Goal: Task Accomplishment & Management: Manage account settings

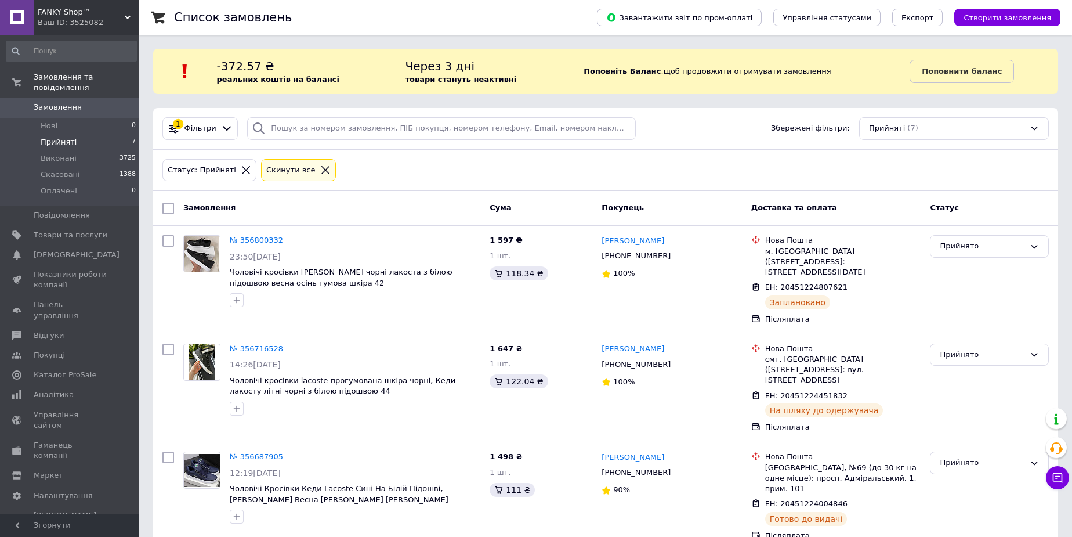
click at [93, 134] on li "Прийняті 7" at bounding box center [71, 142] width 143 height 16
click at [71, 370] on span "Каталог ProSale" at bounding box center [65, 375] width 63 height 10
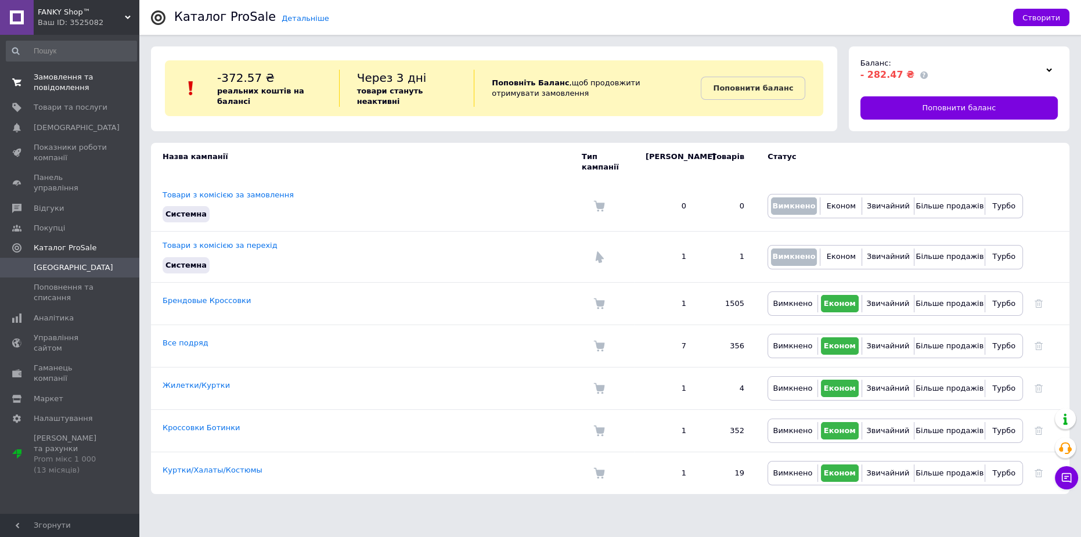
click at [71, 87] on span "Замовлення та повідомлення" at bounding box center [71, 82] width 74 height 21
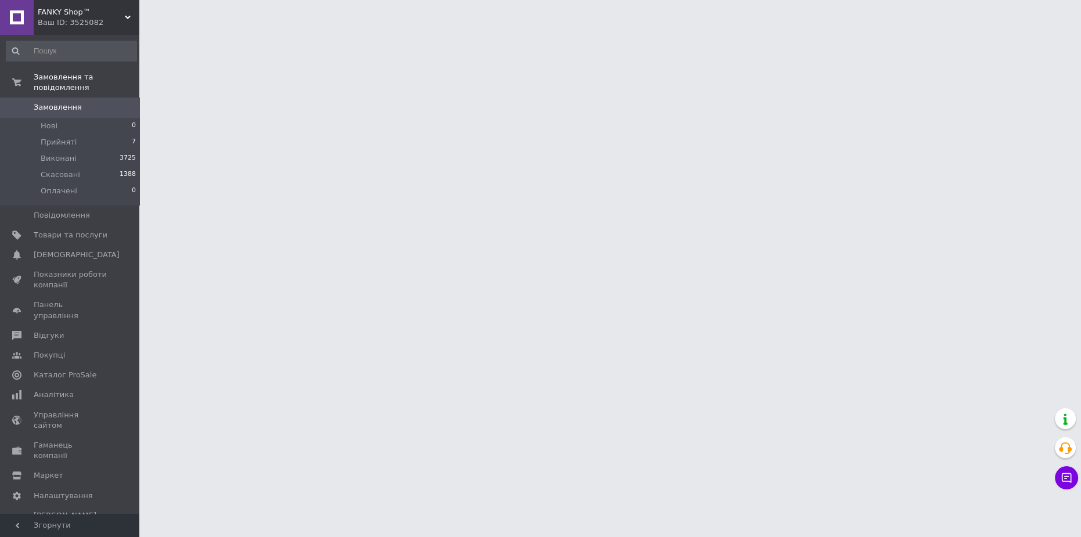
click at [127, 18] on use at bounding box center [128, 17] width 6 height 3
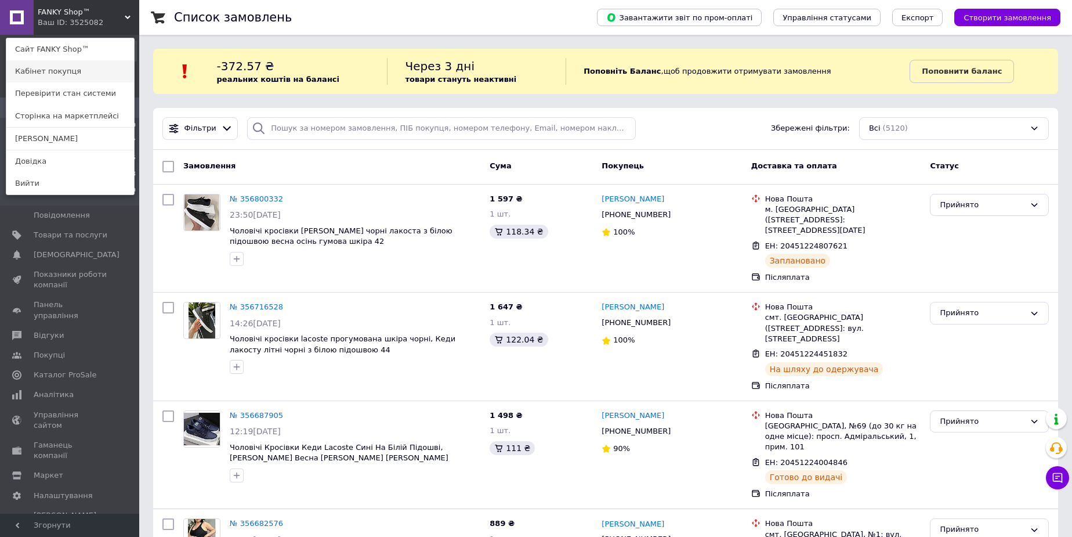
drag, startPoint x: 82, startPoint y: 97, endPoint x: 100, endPoint y: 71, distance: 31.7
click at [127, 20] on icon at bounding box center [128, 18] width 6 height 6
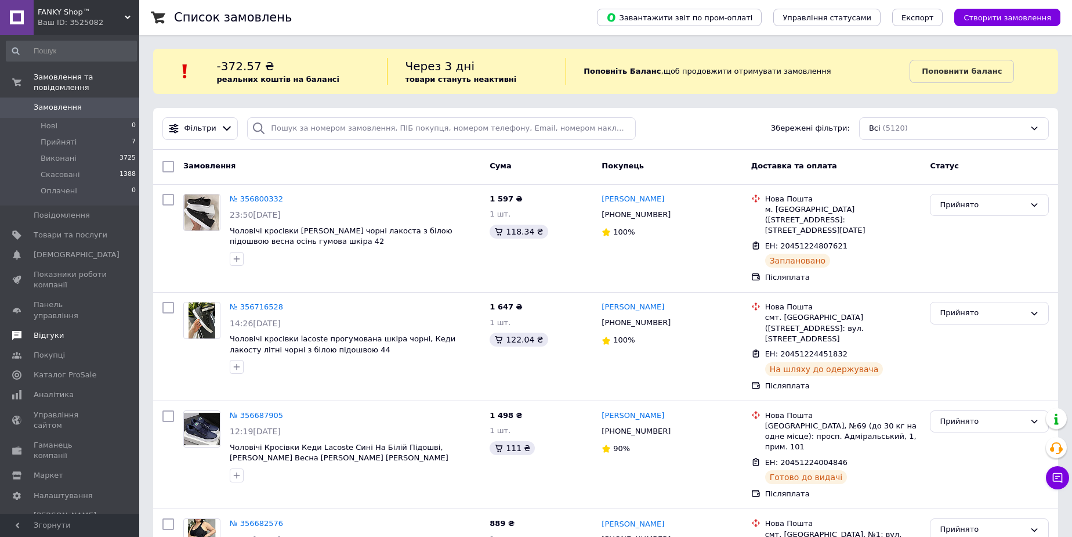
click at [95, 326] on link "Відгуки" at bounding box center [71, 336] width 143 height 20
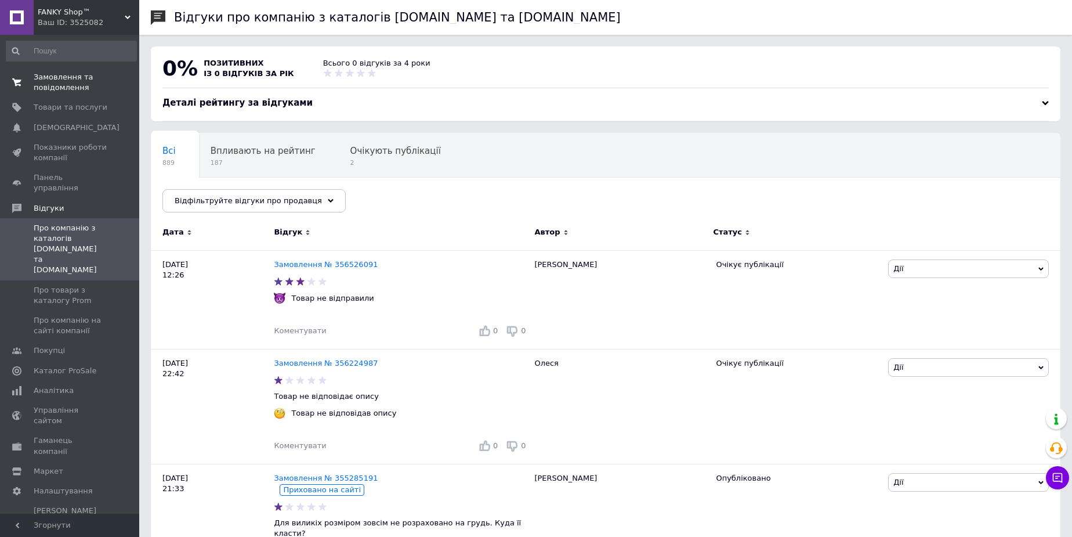
click at [67, 80] on span "Замовлення та повідомлення" at bounding box center [71, 82] width 74 height 21
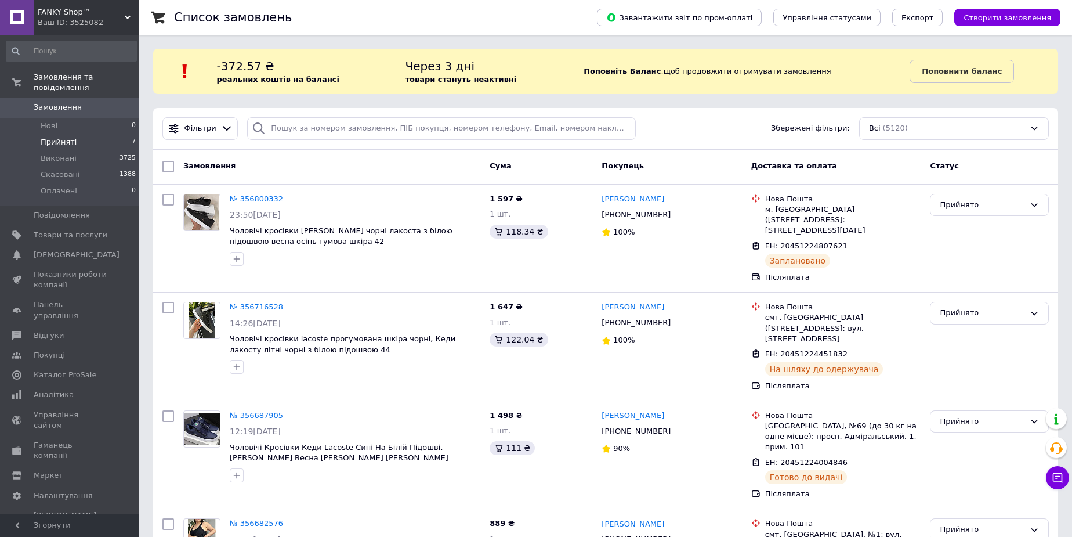
click at [96, 134] on li "Прийняті 7" at bounding box center [71, 142] width 143 height 16
